Goal: Check status: Check status

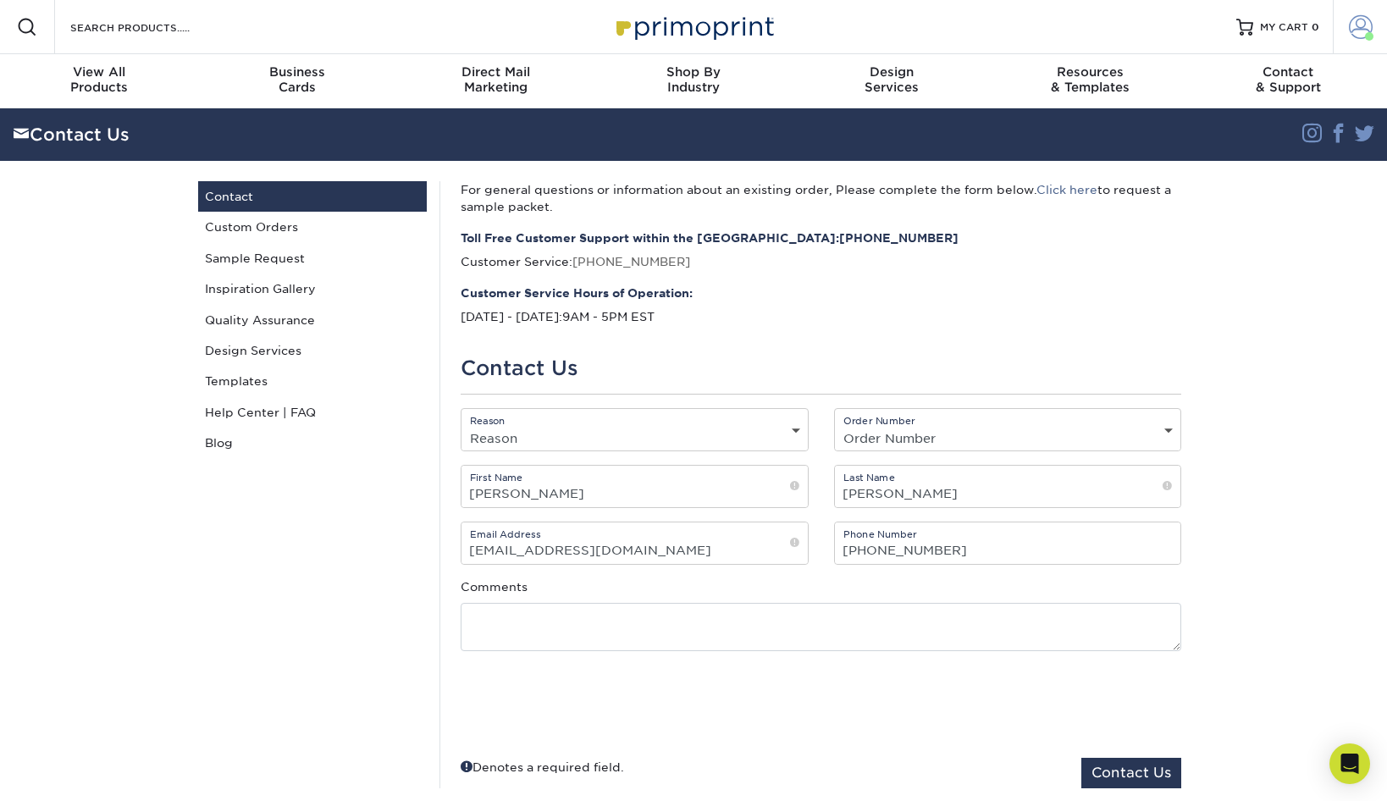
click at [1353, 29] on span at bounding box center [1361, 27] width 24 height 24
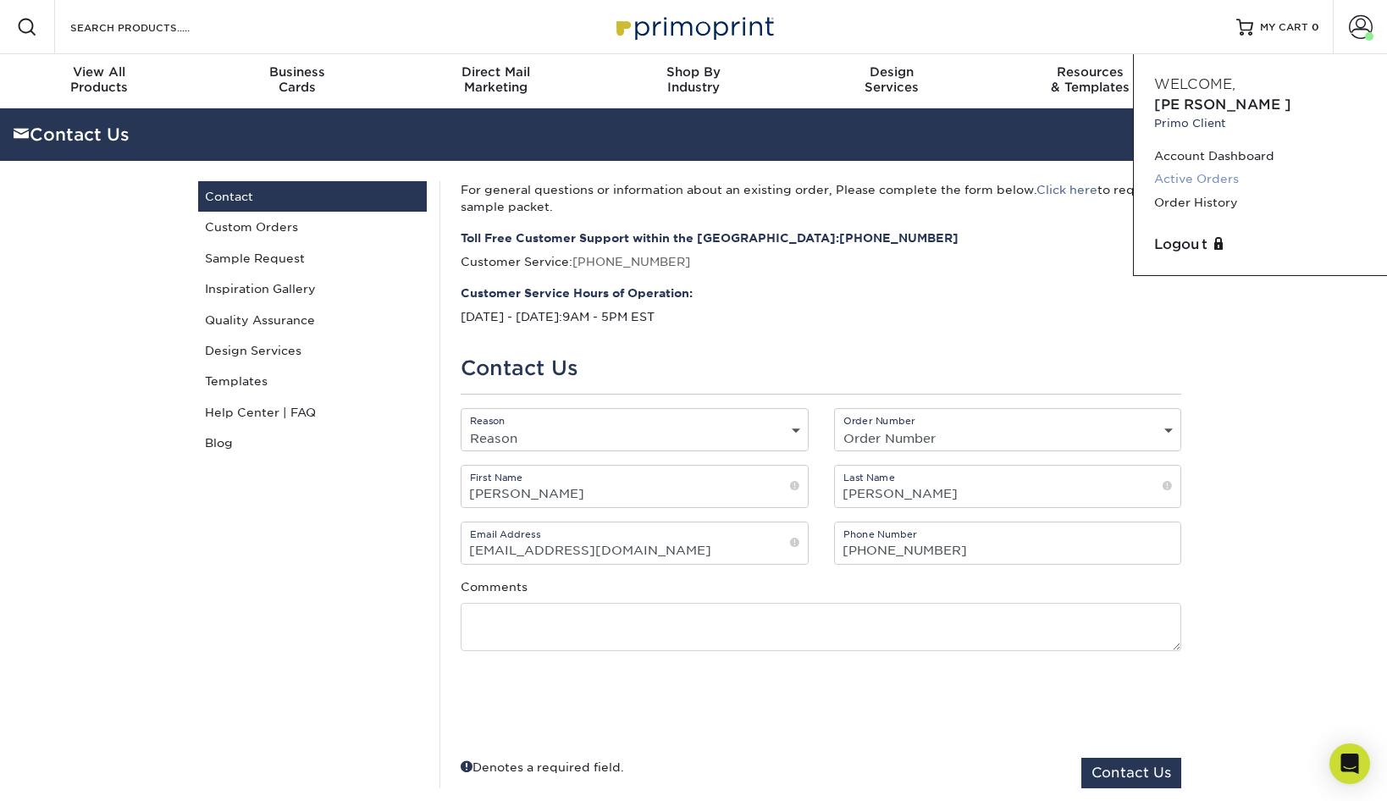
click at [1222, 168] on link "Active Orders" at bounding box center [1260, 179] width 213 height 23
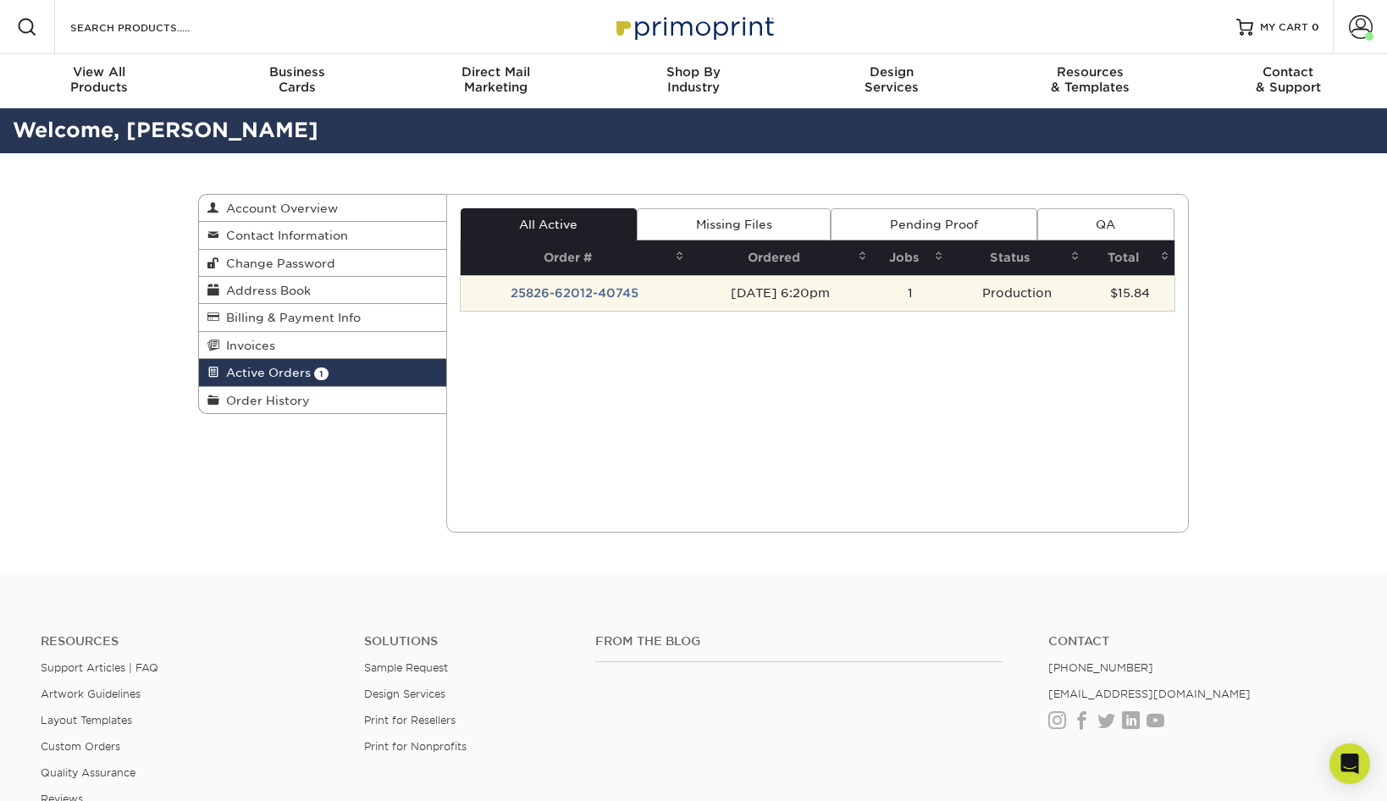
click at [578, 291] on td "25826-62012-40745" at bounding box center [575, 293] width 229 height 36
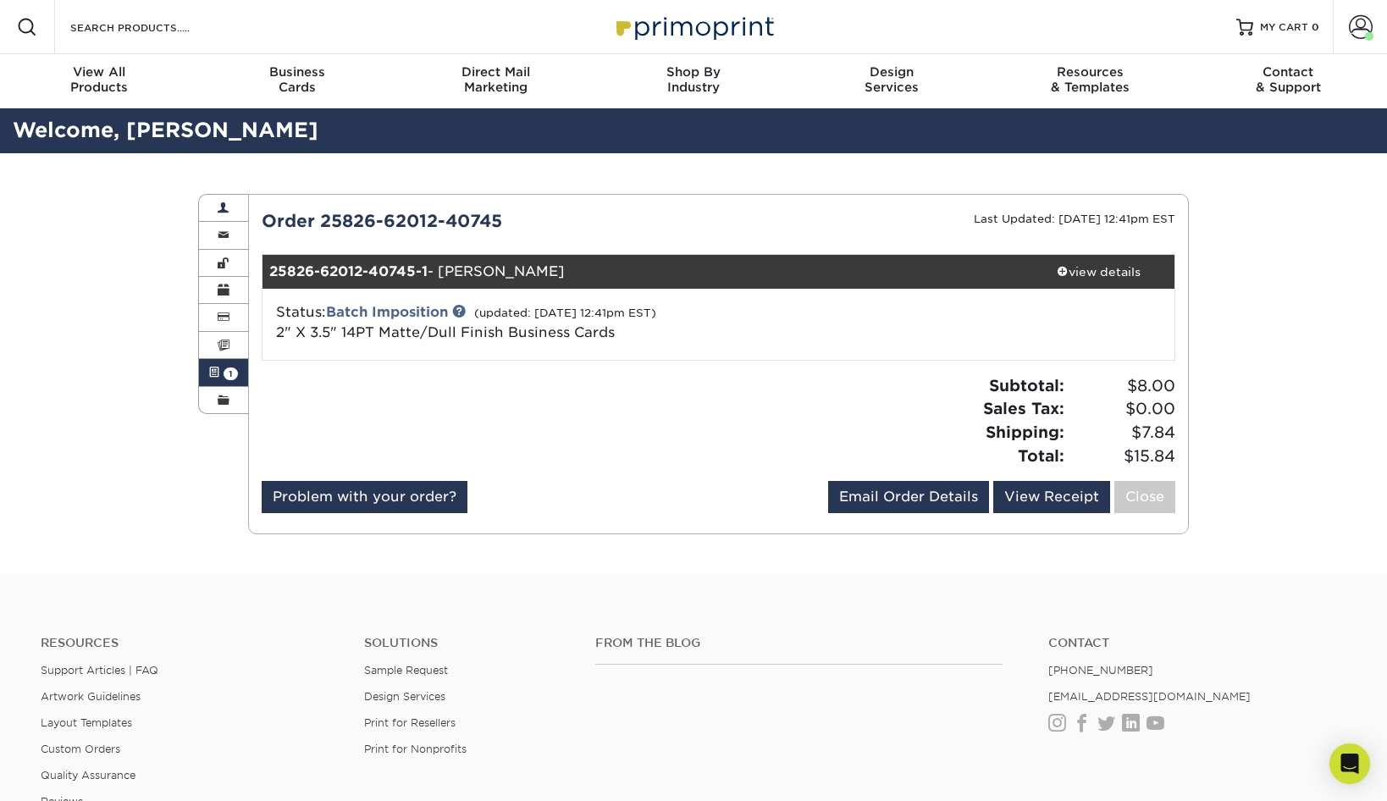
click at [224, 205] on span at bounding box center [224, 209] width 12 height 14
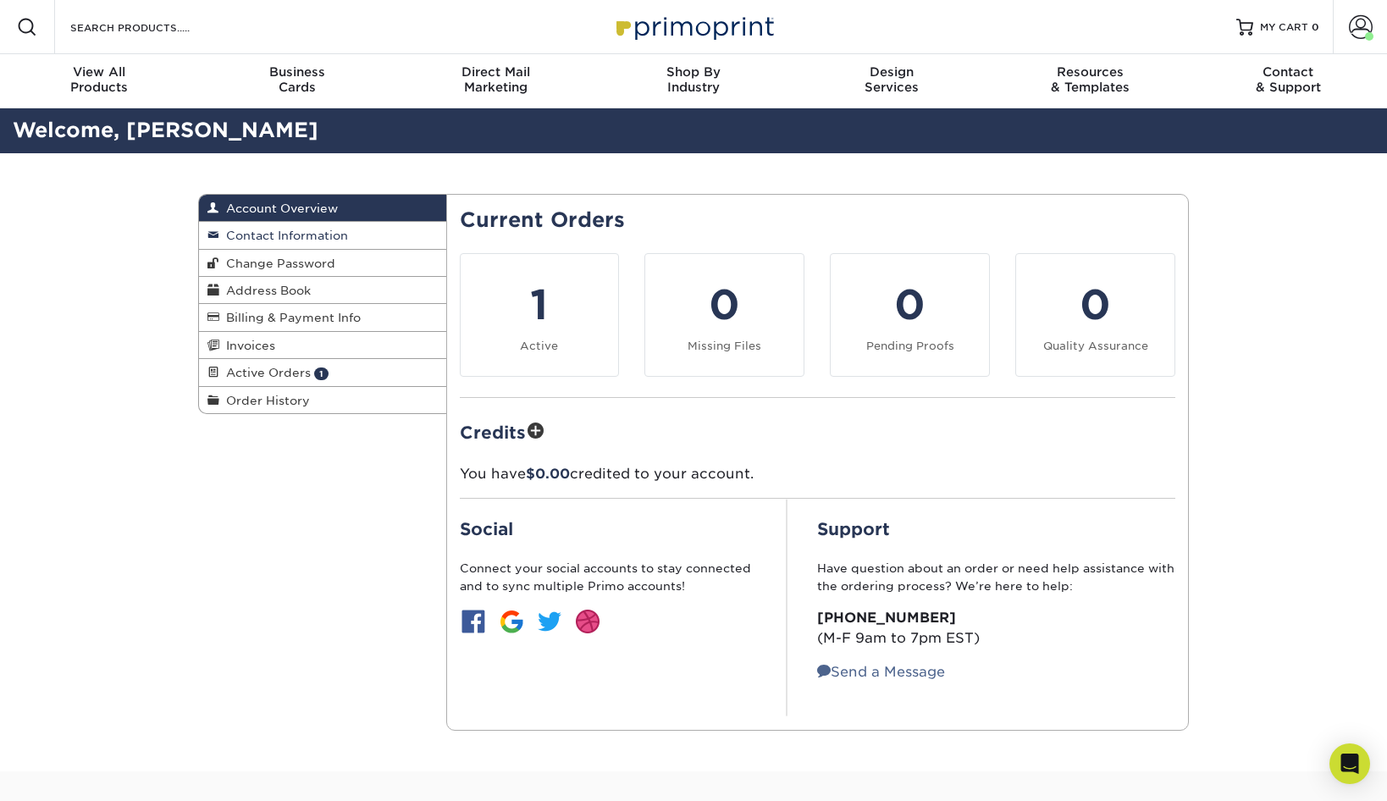
click at [252, 235] on span "Contact Information" at bounding box center [283, 236] width 129 height 14
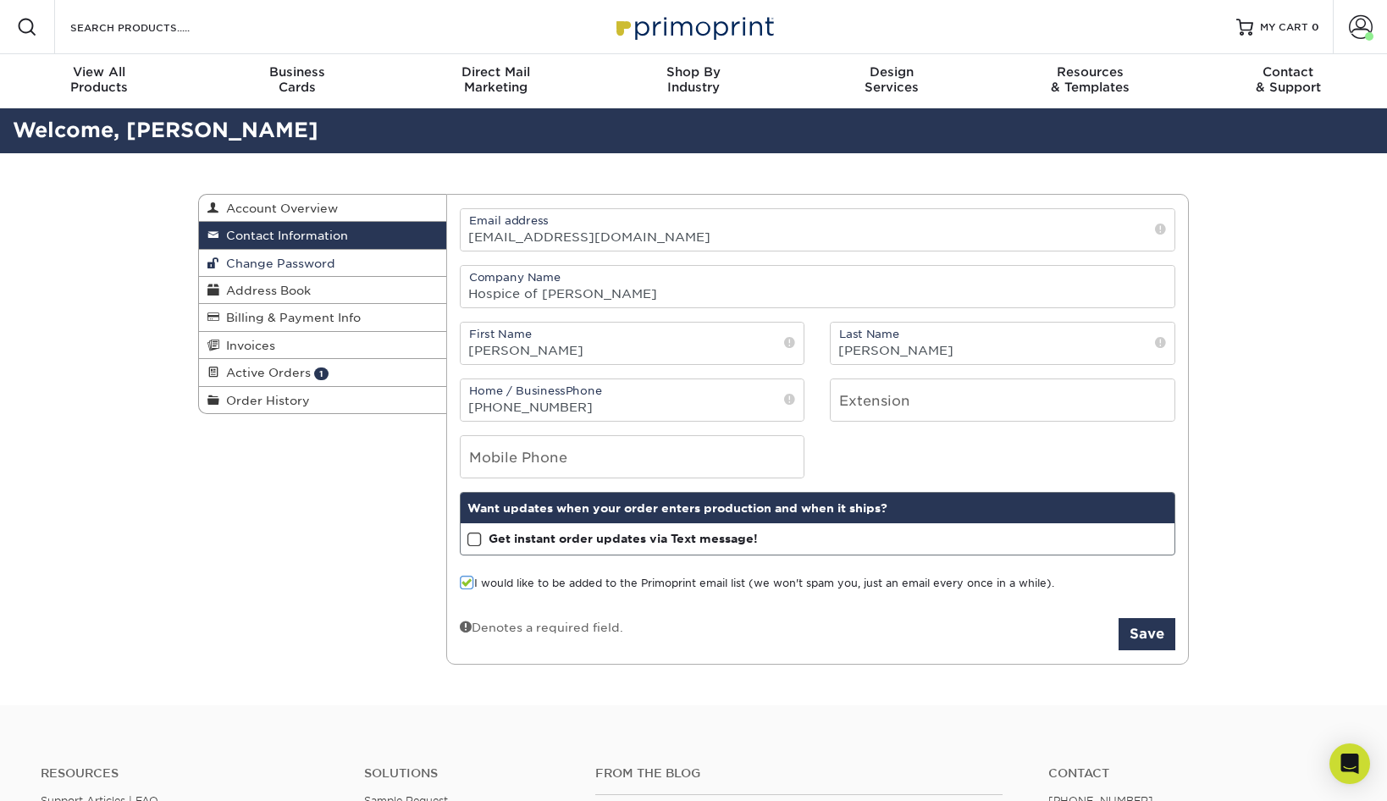
click at [307, 266] on span "Change Password" at bounding box center [277, 264] width 116 height 14
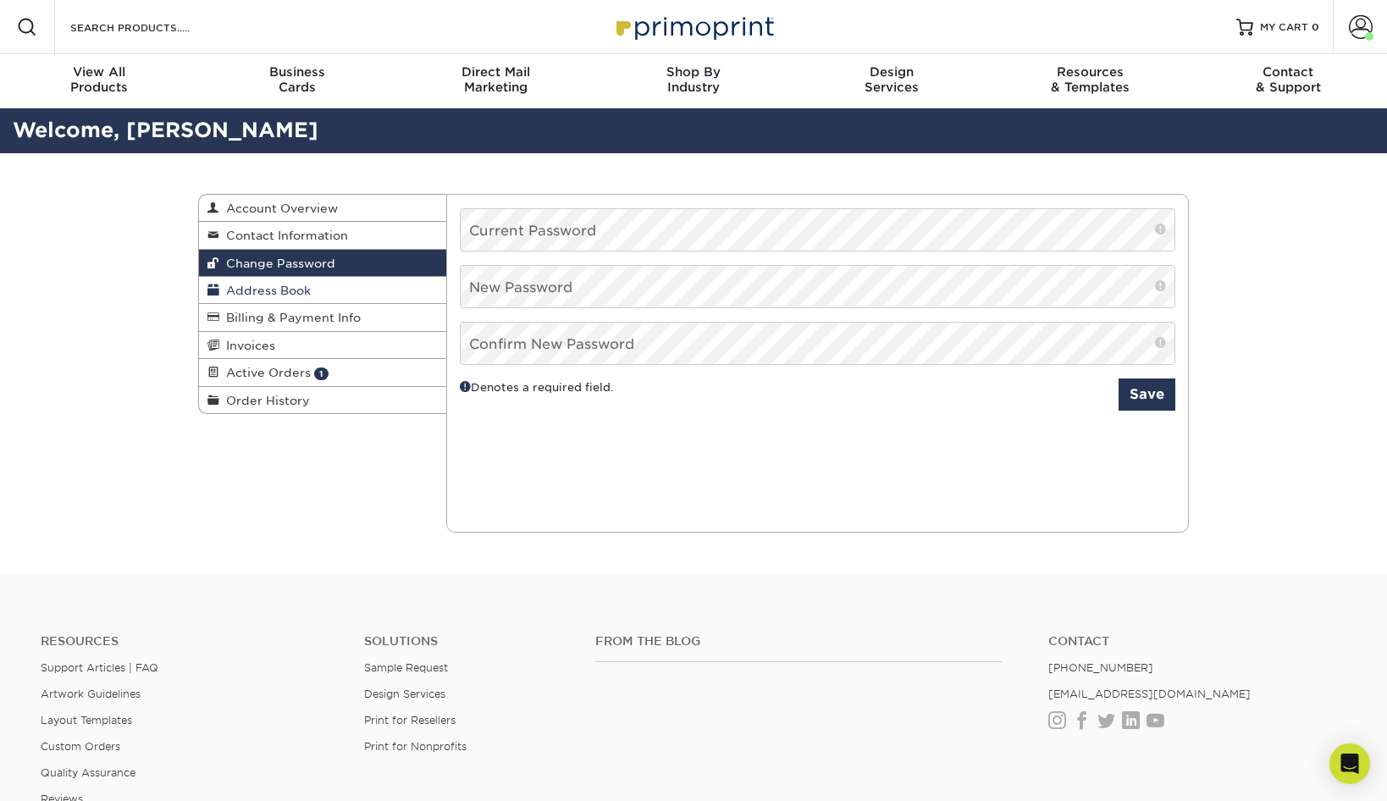
click at [311, 289] on link "Address Book" at bounding box center [322, 290] width 247 height 27
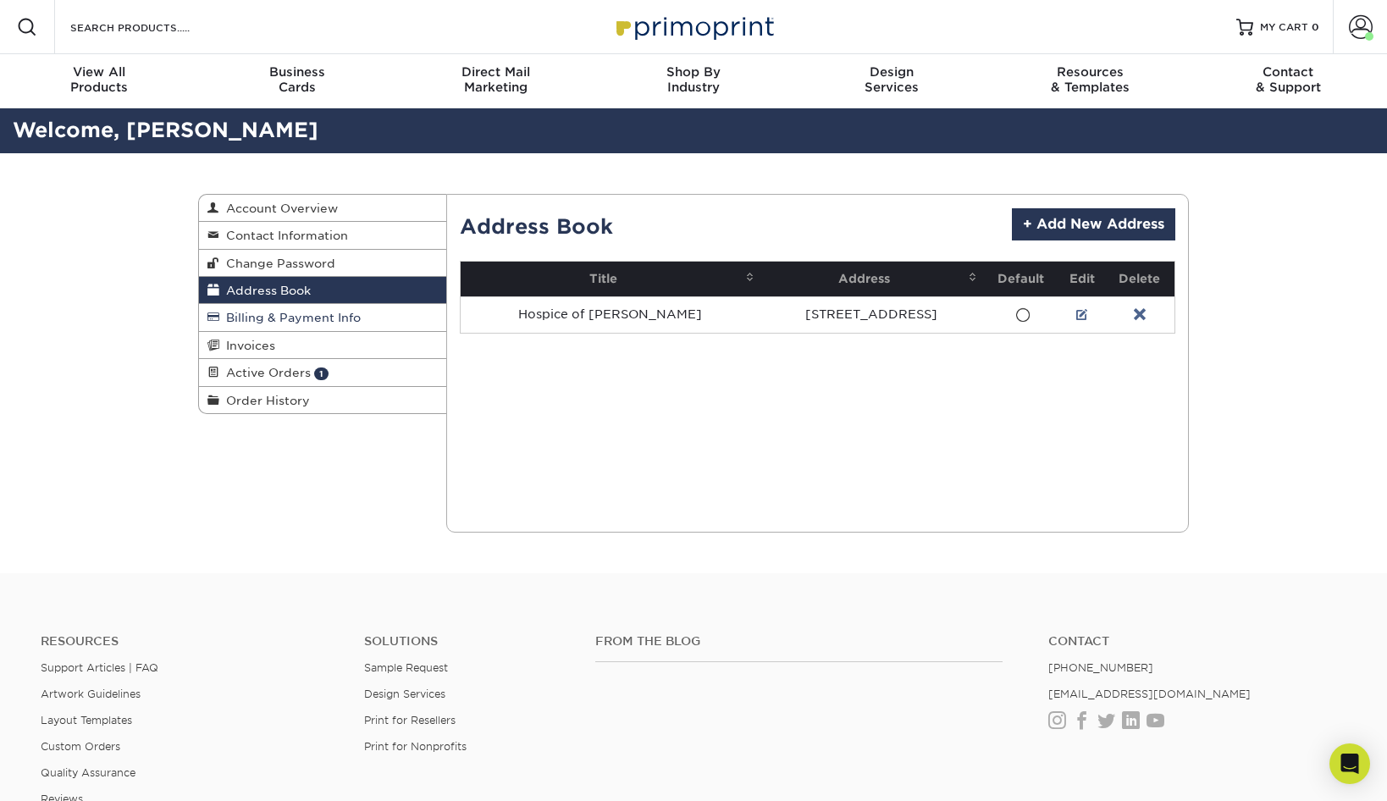
click at [312, 315] on span "Billing & Payment Info" at bounding box center [289, 318] width 141 height 14
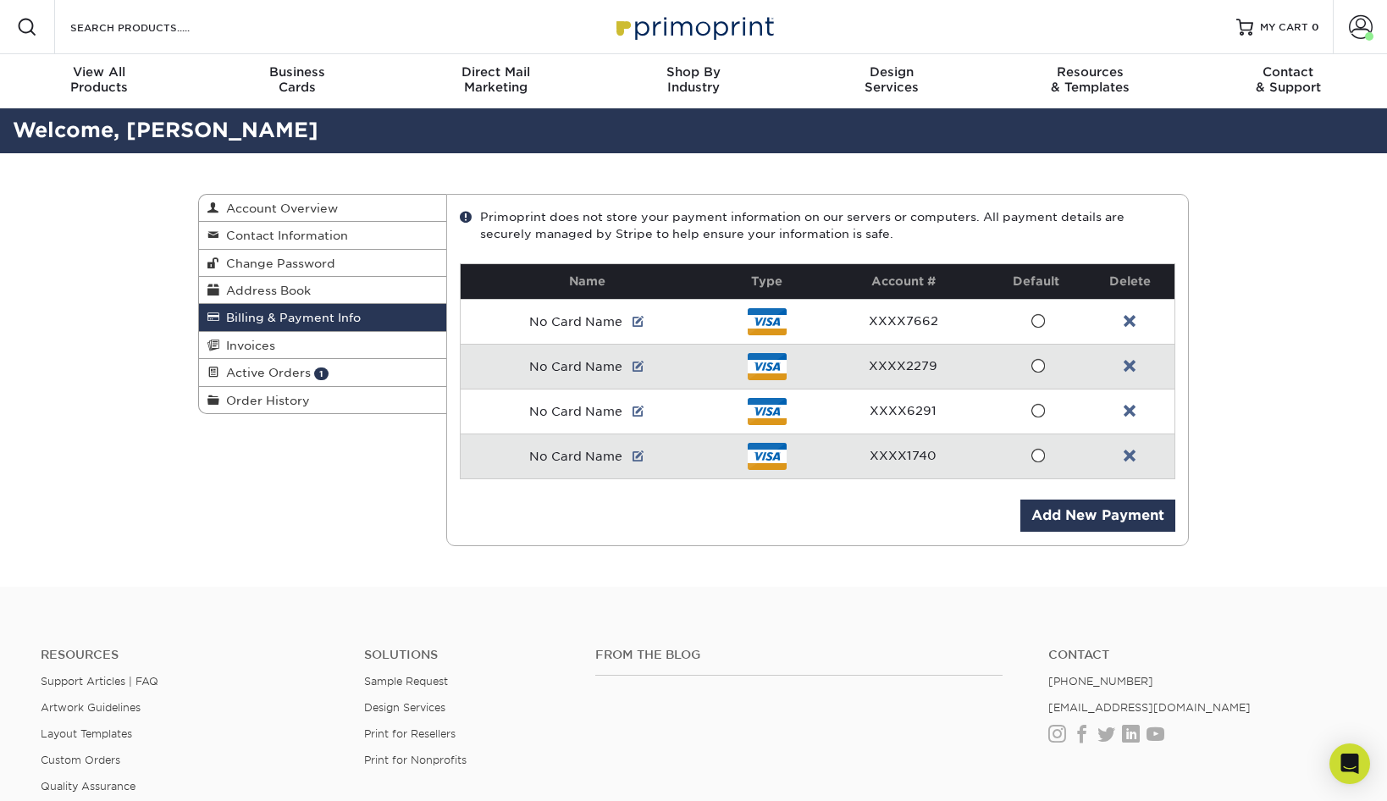
click at [1037, 453] on span at bounding box center [1038, 456] width 14 height 16
click at [0, 0] on input "radio" at bounding box center [0, 0] width 0 height 0
click at [286, 399] on span "Order History" at bounding box center [264, 401] width 91 height 14
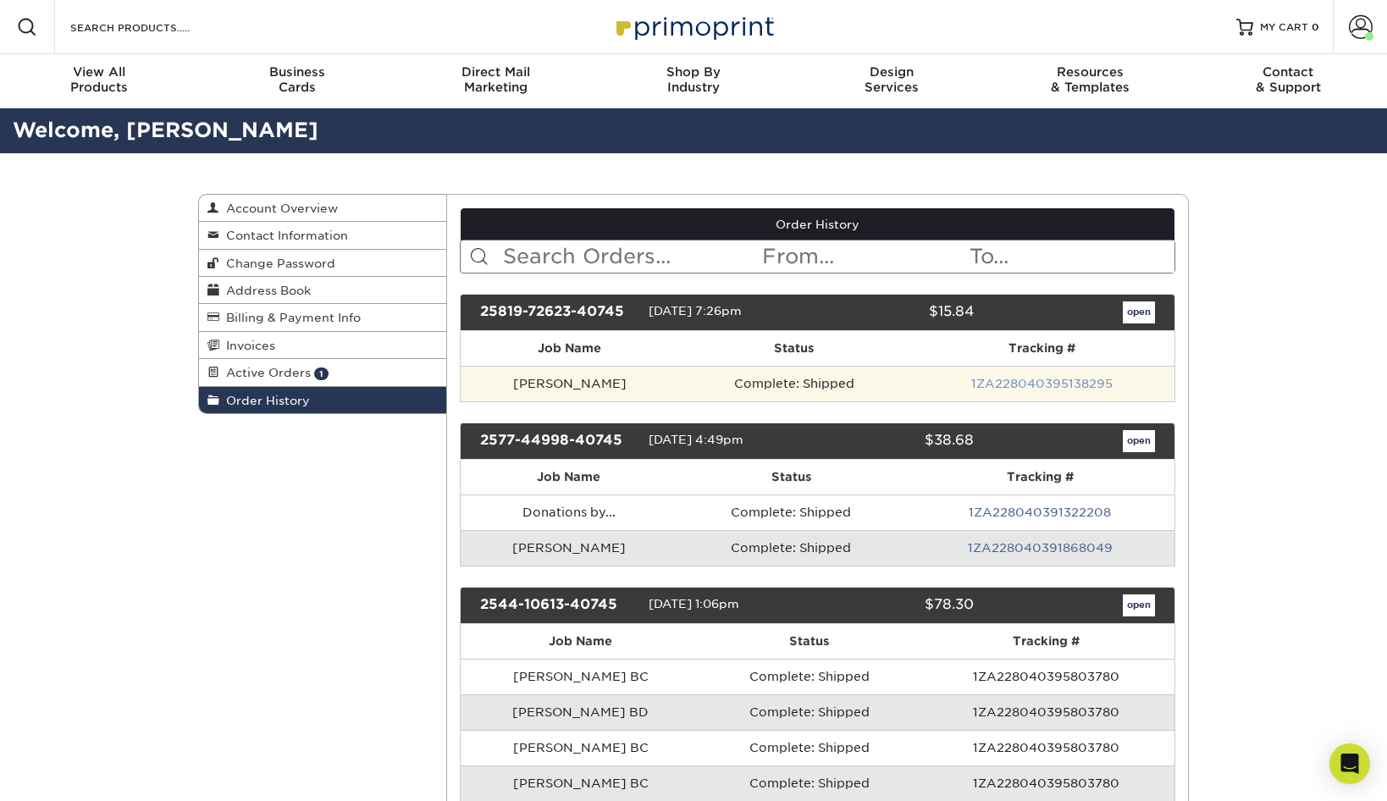
click at [1057, 384] on link "1ZA228040395138295" at bounding box center [1041, 384] width 141 height 14
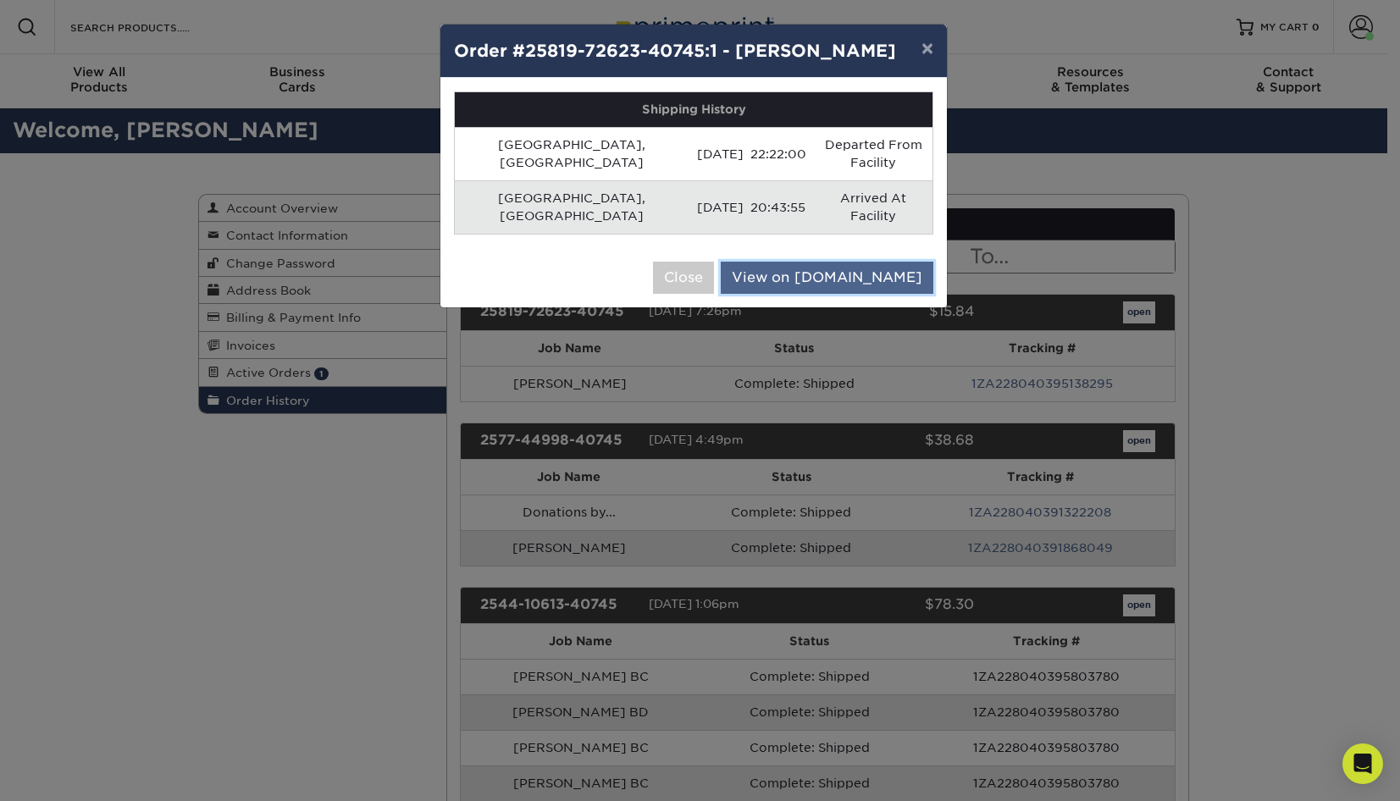
click at [857, 262] on link "View on [DOMAIN_NAME]" at bounding box center [827, 278] width 213 height 32
click at [714, 262] on button "Close" at bounding box center [683, 278] width 61 height 32
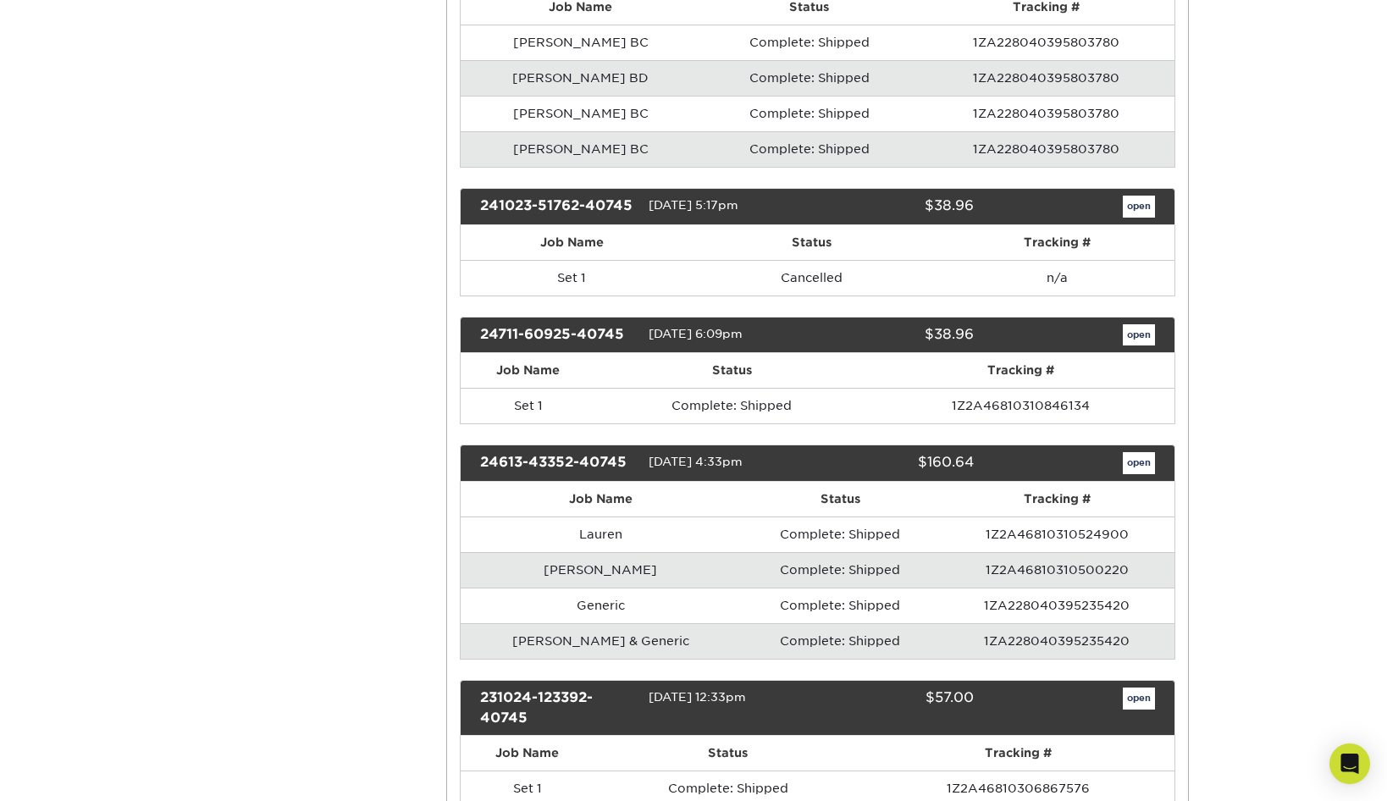
scroll to position [700, 0]
